Goal: Task Accomplishment & Management: Use online tool/utility

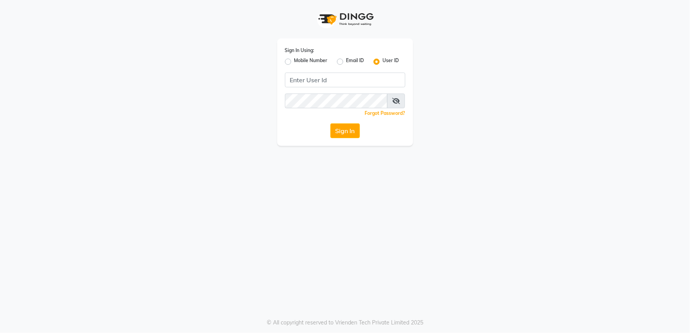
click at [295, 60] on label "Mobile Number" at bounding box center [311, 61] width 33 height 9
click at [295, 60] on input "Mobile Number" at bounding box center [297, 59] width 5 height 5
radio input "true"
radio input "false"
click at [314, 80] on input "Username" at bounding box center [358, 80] width 94 height 15
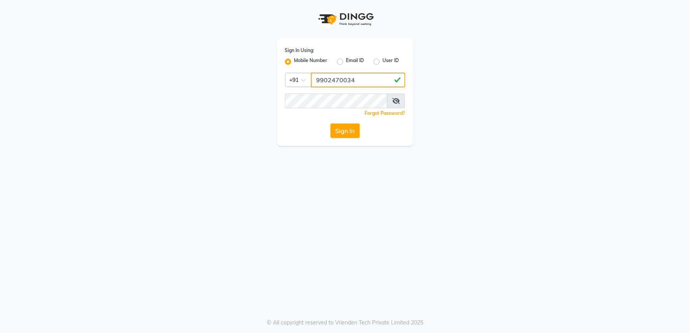
type input "9902470034"
click at [394, 100] on icon at bounding box center [396, 101] width 8 height 6
click at [347, 131] on button "Sign In" at bounding box center [346, 131] width 30 height 15
